Goal: Transaction & Acquisition: Purchase product/service

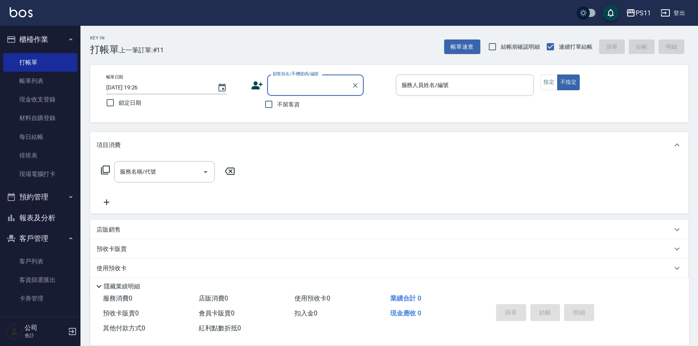
scroll to position [46, 0]
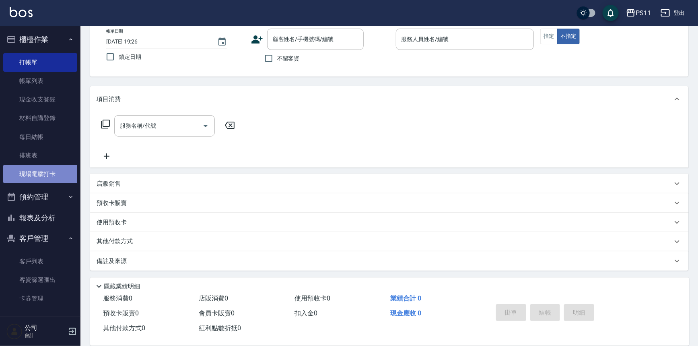
click at [52, 179] on link "現場電腦打卡" at bounding box center [40, 174] width 74 height 19
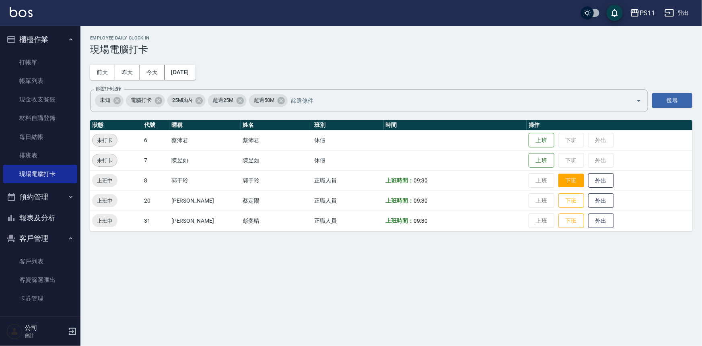
click at [560, 181] on button "下班" at bounding box center [572, 180] width 26 height 14
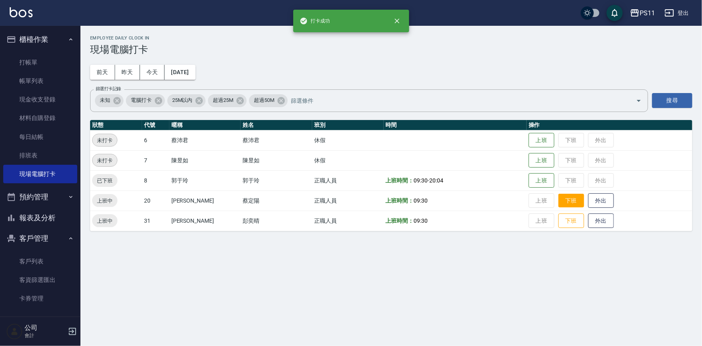
click at [560, 203] on button "下班" at bounding box center [572, 201] width 26 height 14
click at [559, 220] on button "下班" at bounding box center [572, 221] width 26 height 14
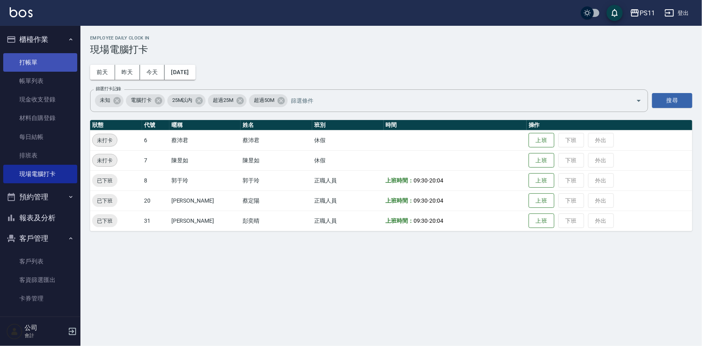
click at [55, 57] on link "打帳單" at bounding box center [40, 62] width 74 height 19
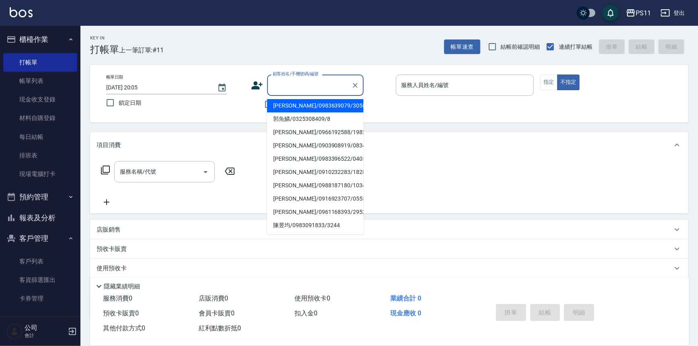
click at [293, 89] on input "顧客姓名/手機號碼/編號" at bounding box center [309, 85] width 77 height 14
click at [299, 87] on input "顧客姓名/手機號碼/編號" at bounding box center [309, 85] width 77 height 14
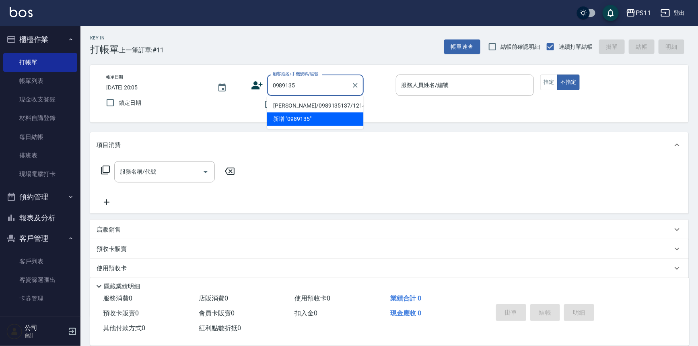
click at [310, 103] on li "[PERSON_NAME]/0989135137/1214" at bounding box center [315, 105] width 97 height 13
type input "[PERSON_NAME]/0989135137/1214"
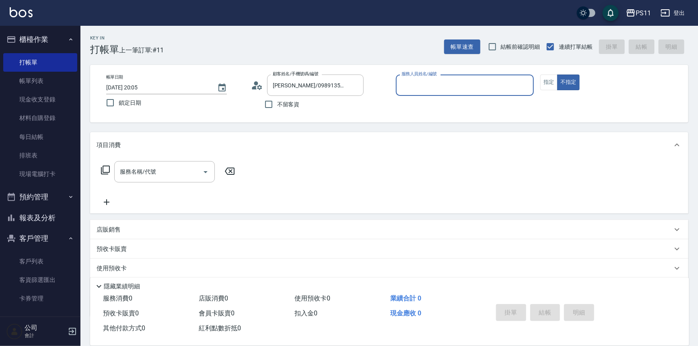
click at [460, 81] on input "服務人員姓名/編號" at bounding box center [465, 85] width 131 height 14
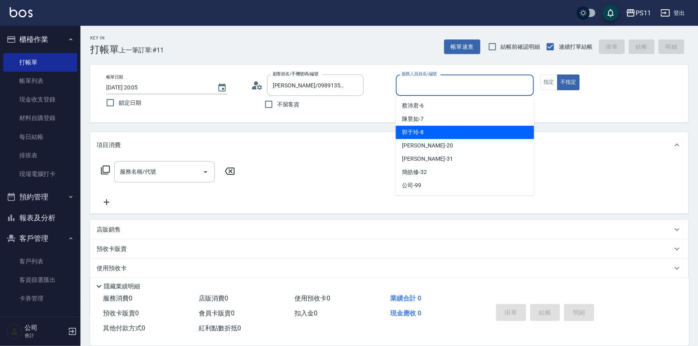
click at [451, 136] on div "郭于玲 -8" at bounding box center [465, 132] width 138 height 13
type input "郭于玲-8"
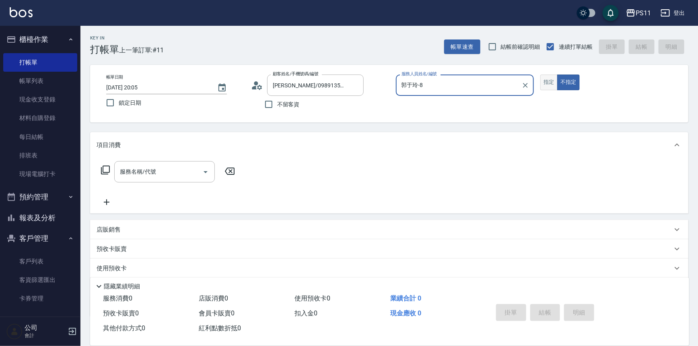
click at [553, 76] on button "指定" at bounding box center [549, 82] width 17 height 16
click at [111, 171] on div "服務名稱/代號 服務名稱/代號" at bounding box center [168, 171] width 143 height 21
click at [109, 171] on icon at bounding box center [105, 169] width 9 height 9
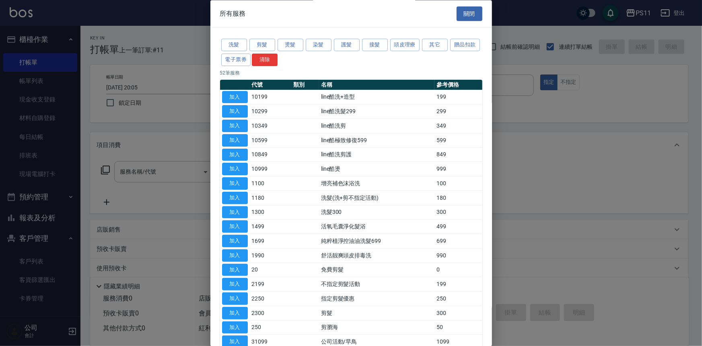
drag, startPoint x: 266, startPoint y: 43, endPoint x: 272, endPoint y: 52, distance: 11.1
click at [266, 43] on button "剪髮" at bounding box center [263, 45] width 26 height 12
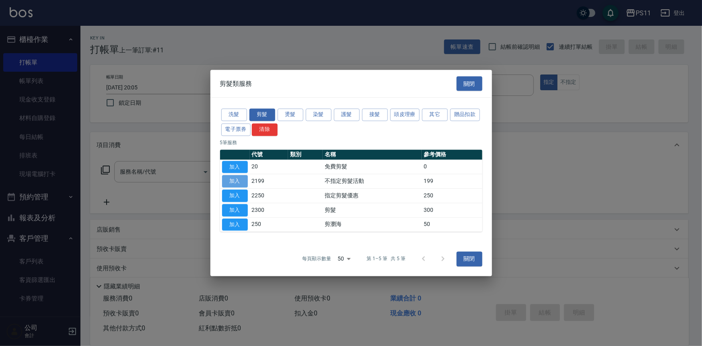
click at [240, 180] on button "加入" at bounding box center [235, 181] width 26 height 12
type input "不指定剪髮活動(2199)"
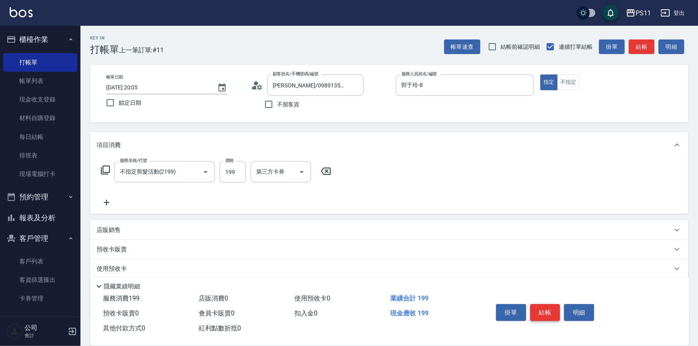
click at [543, 310] on button "結帳" at bounding box center [546, 312] width 30 height 17
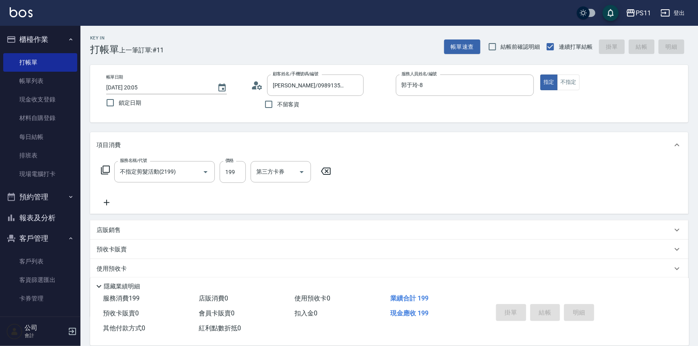
type input "[DATE] 20:06"
